Goal: Navigation & Orientation: Find specific page/section

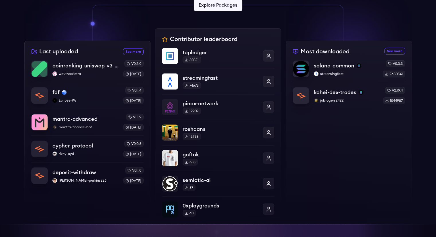
scroll to position [201, 0]
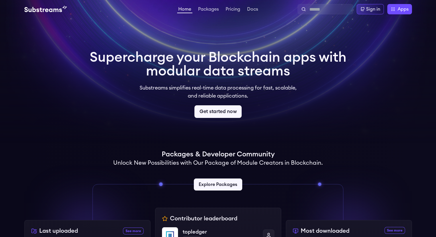
click at [220, 109] on link "Get started now" at bounding box center [217, 111] width 47 height 13
click at [214, 112] on link "Get started now" at bounding box center [217, 111] width 47 height 13
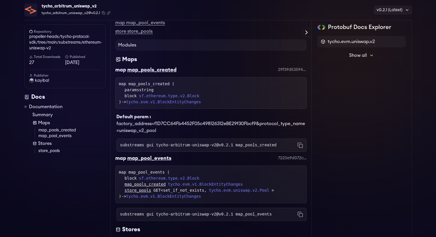
scroll to position [58, 0]
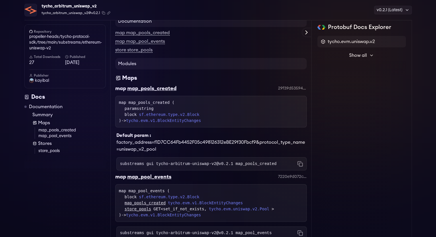
click at [54, 152] on link "store_pools" at bounding box center [71, 151] width 67 height 6
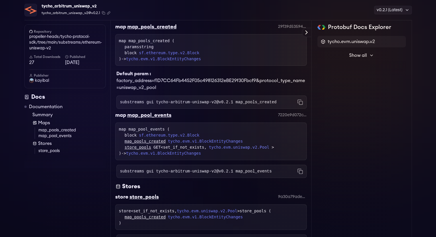
scroll to position [65, 0]
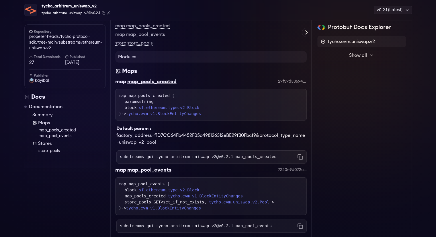
click at [367, 53] on button "Show all" at bounding box center [362, 55] width 89 height 11
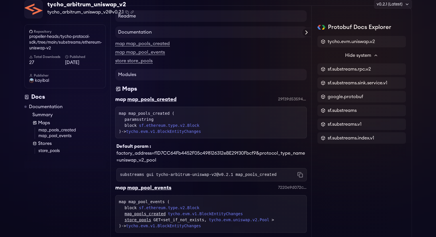
scroll to position [0, 0]
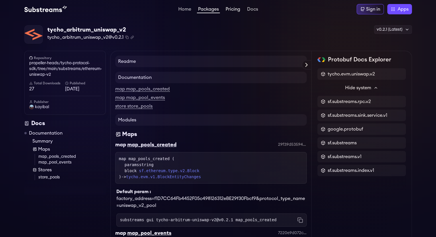
click at [234, 7] on link "Pricing" at bounding box center [233, 10] width 17 height 6
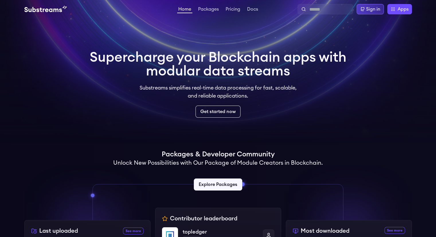
drag, startPoint x: 0, startPoint y: 0, endPoint x: 373, endPoint y: 10, distance: 373.0
click at [373, 10] on div "Sign in" at bounding box center [373, 9] width 14 height 7
